Goal: Transaction & Acquisition: Purchase product/service

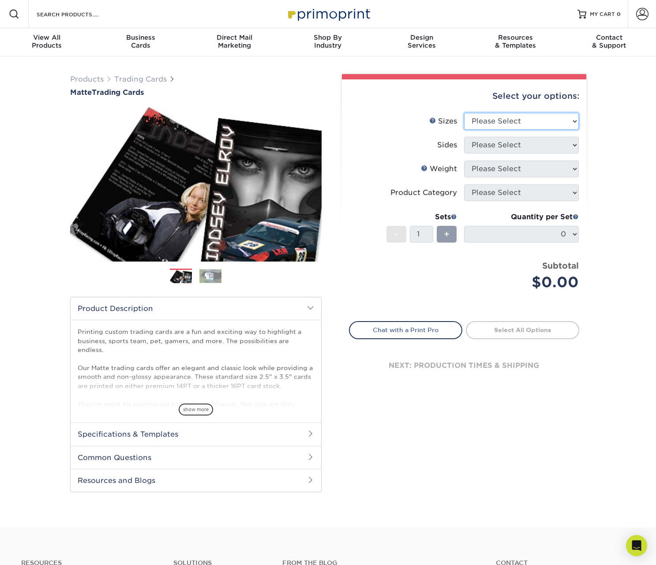
select select "2.50x3.50"
select select "13abbda7-1d64-4f25-8bb2-c179b224825d"
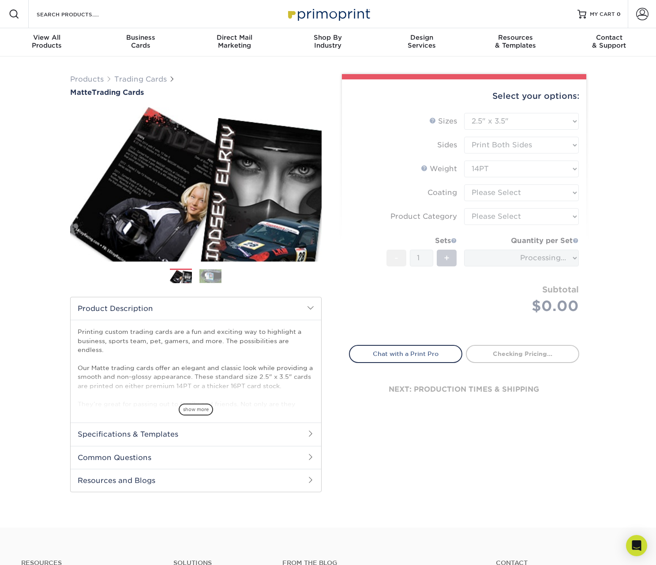
click at [523, 171] on form "Sizes Help Sizes Please Select 2.5" x 3.5" Sides Please Select 16PT - 1" at bounding box center [464, 224] width 230 height 222
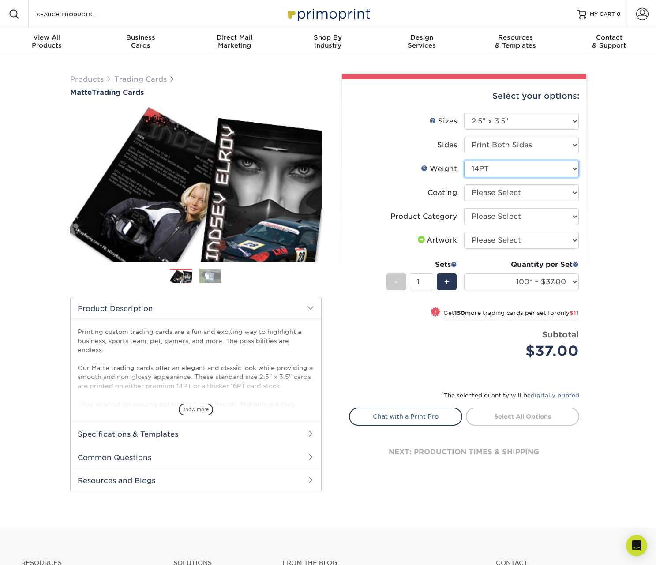
select select "16PT"
select select "121bb7b5-3b4d-429f-bd8d-bbf80e953313"
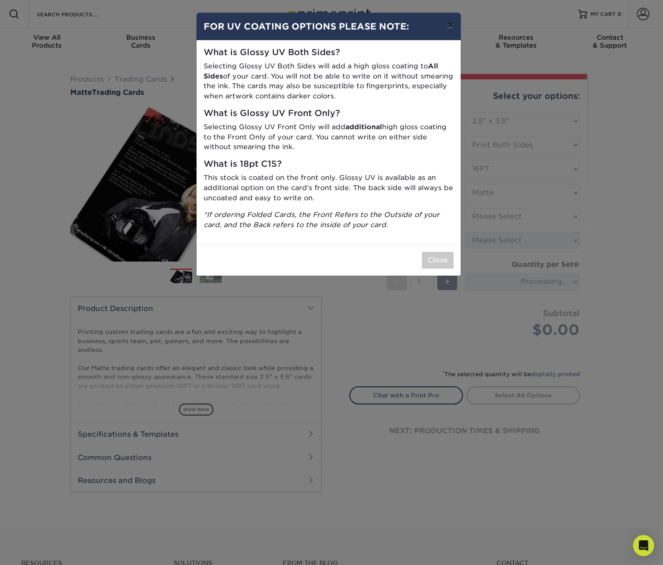
click at [448, 23] on button "×" at bounding box center [450, 25] width 20 height 25
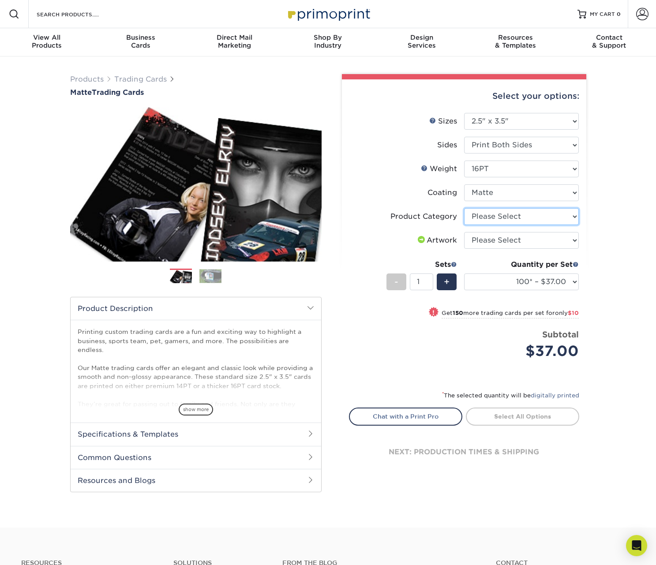
select select "c2f9bce9-36c2-409d-b101-c29d9d031e18"
select select "upload"
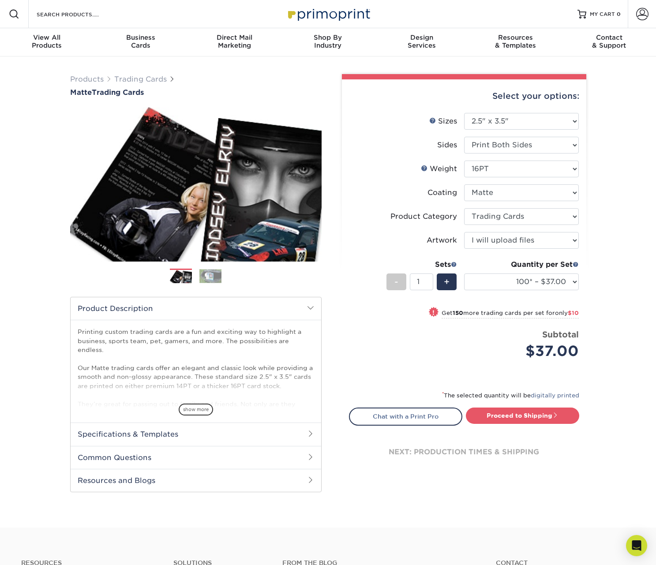
click at [452, 352] on div "Price per set $37.00" at bounding box center [407, 346] width 115 height 34
click at [207, 279] on img at bounding box center [211, 276] width 22 height 14
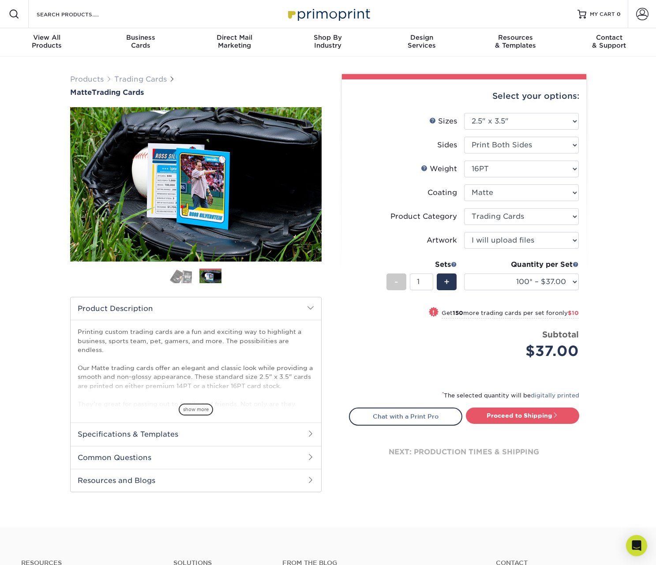
click at [180, 280] on img at bounding box center [181, 275] width 22 height 15
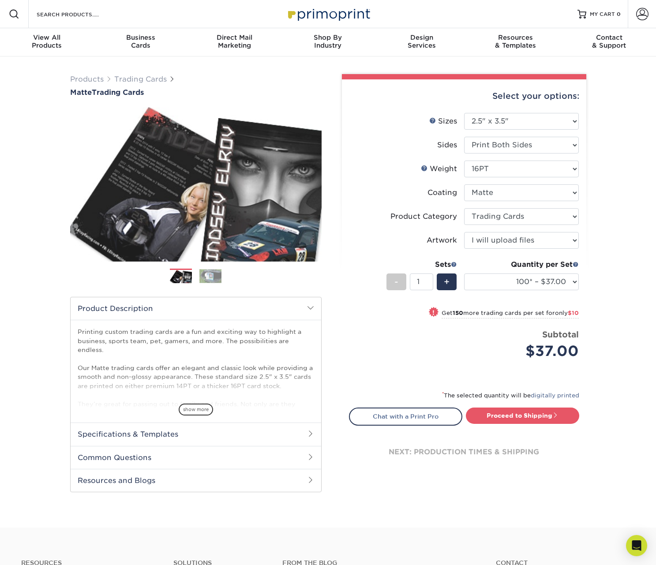
drag, startPoint x: 200, startPoint y: 281, endPoint x: 219, endPoint y: 286, distance: 20.4
click at [200, 281] on img at bounding box center [211, 276] width 22 height 14
